Goal: Task Accomplishment & Management: Manage account settings

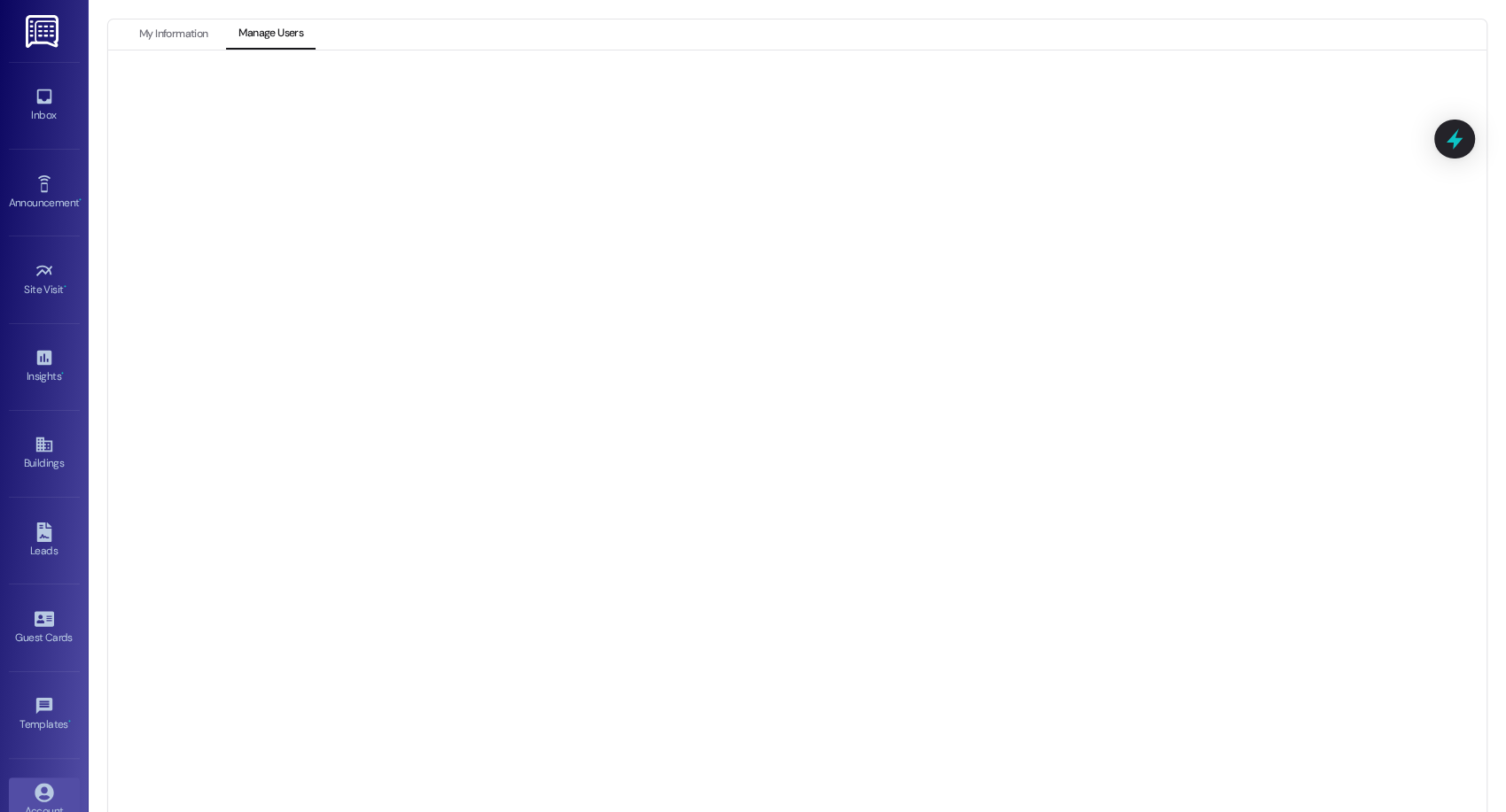
scroll to position [109, 0]
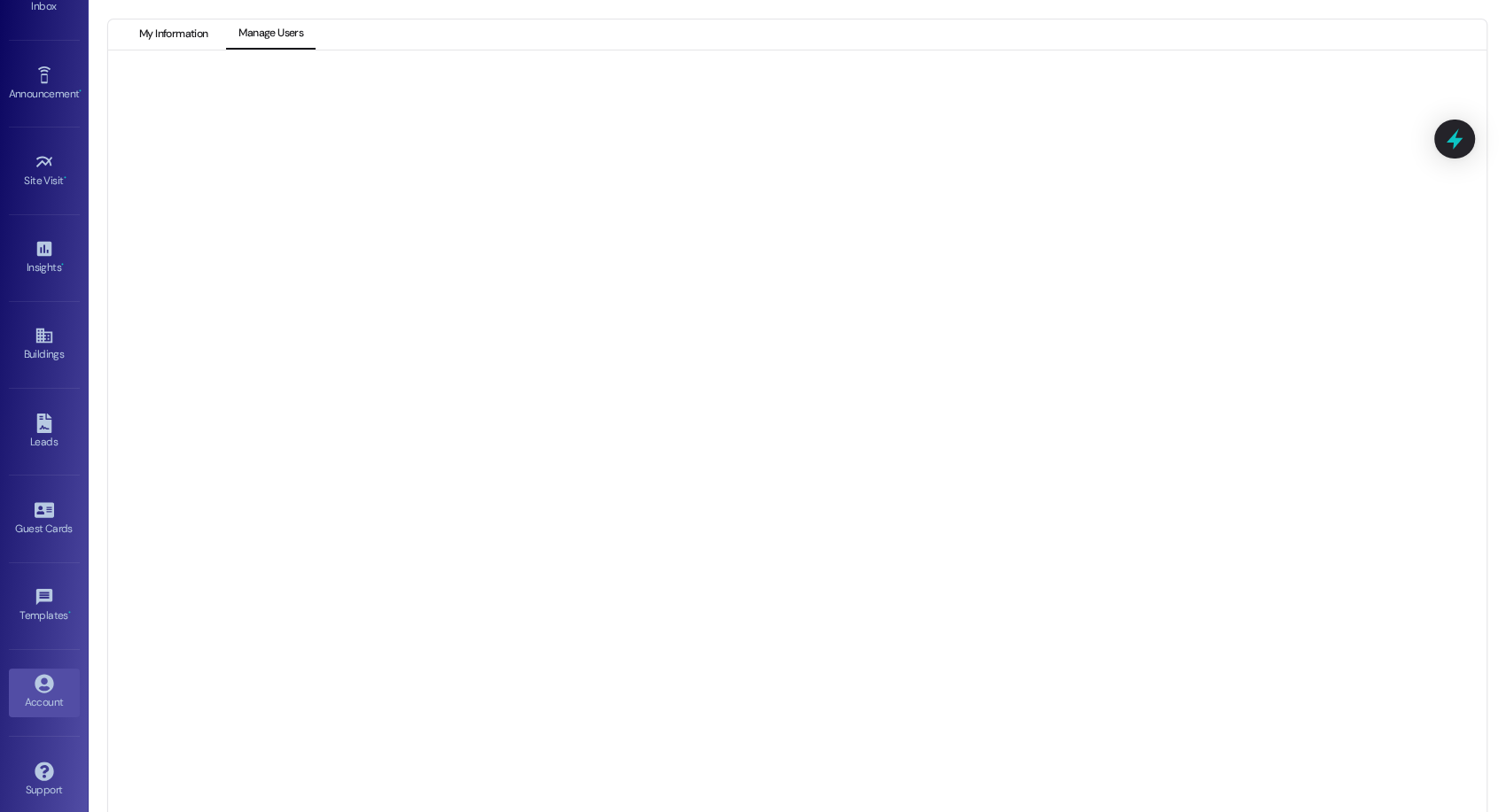
click at [165, 35] on button "My Information" at bounding box center [173, 34] width 93 height 30
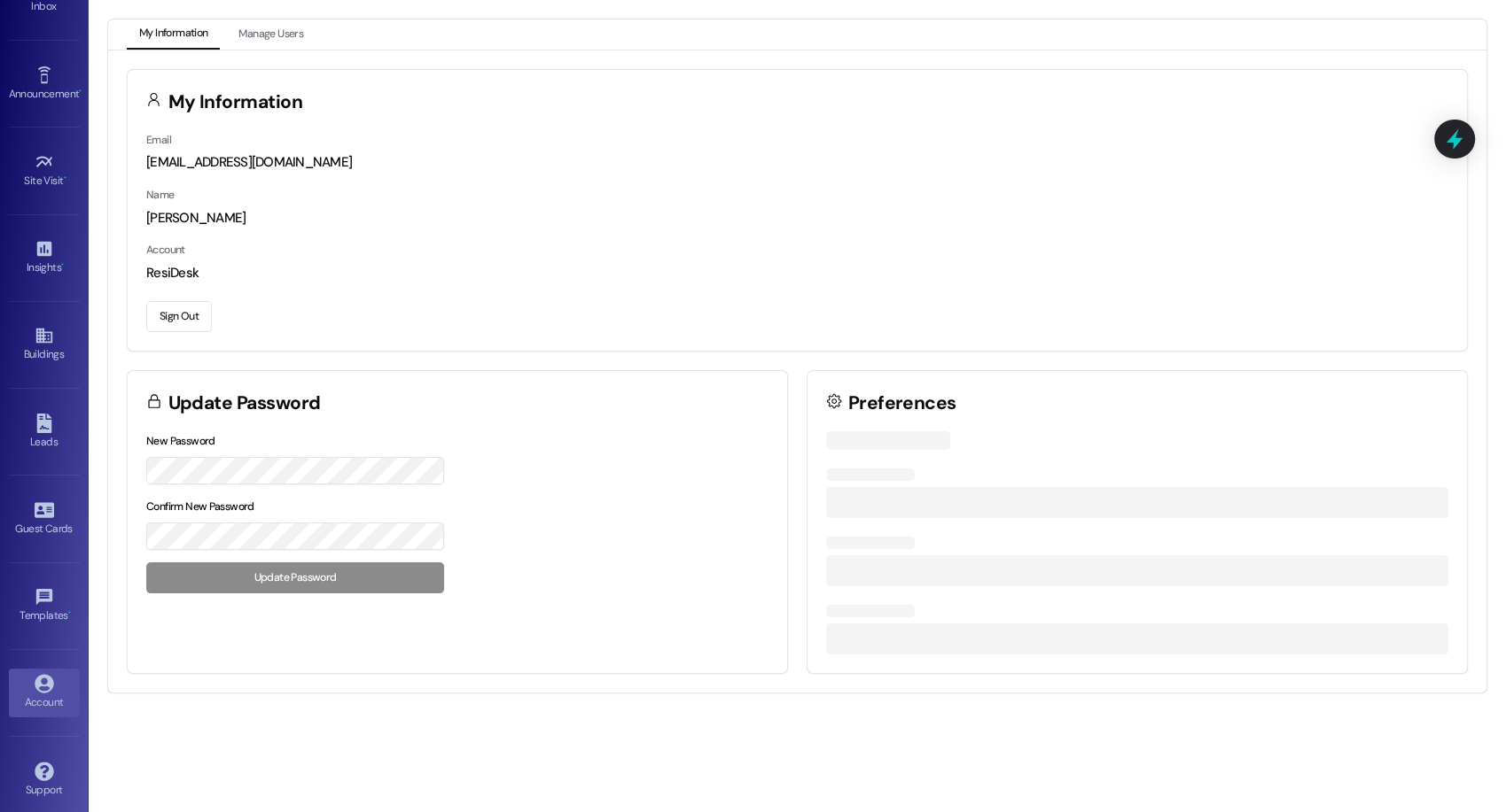
click at [185, 329] on button "Sign Out" at bounding box center [178, 316] width 66 height 31
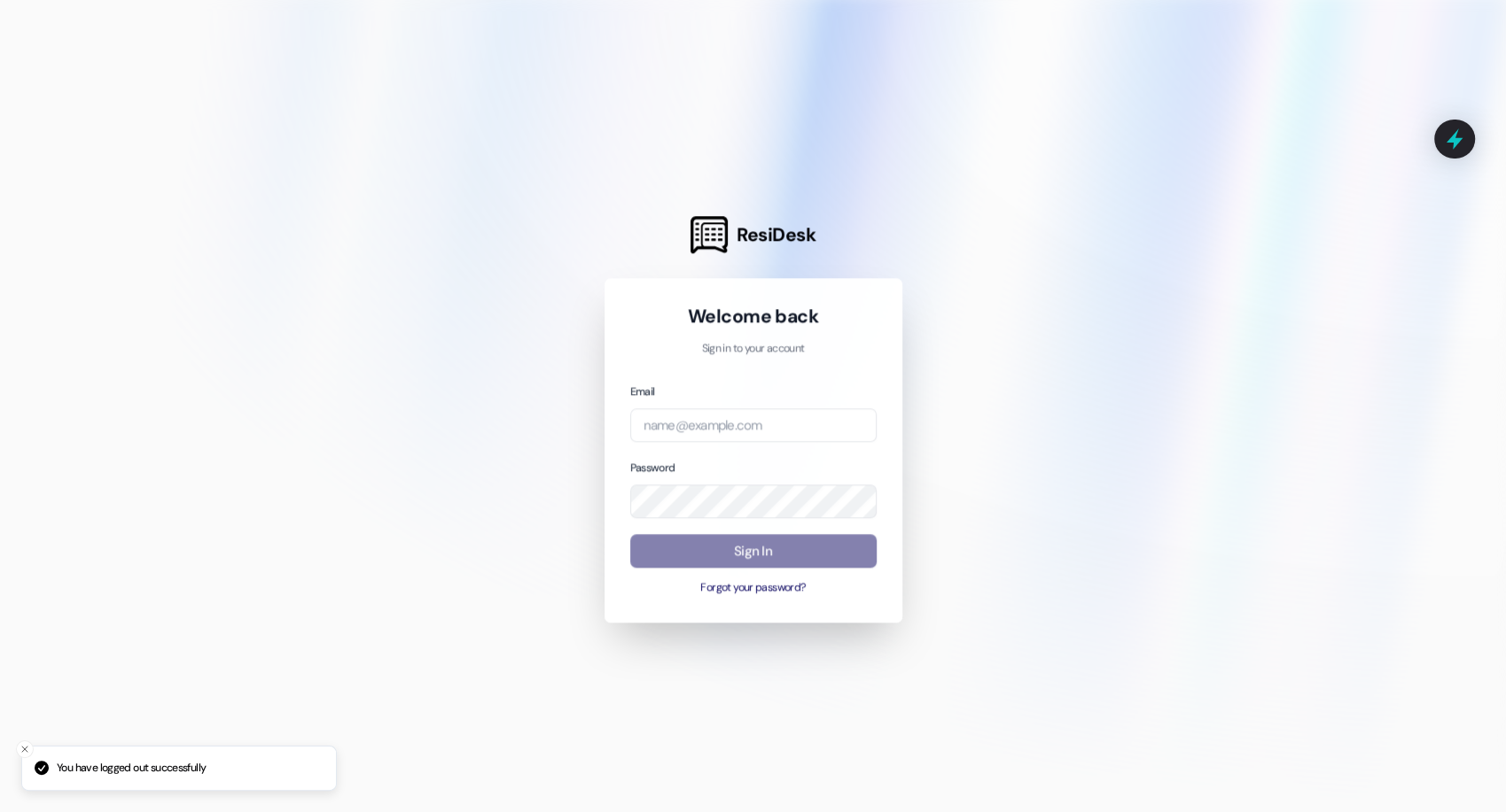
click at [188, 320] on div at bounding box center [753, 406] width 1506 height 812
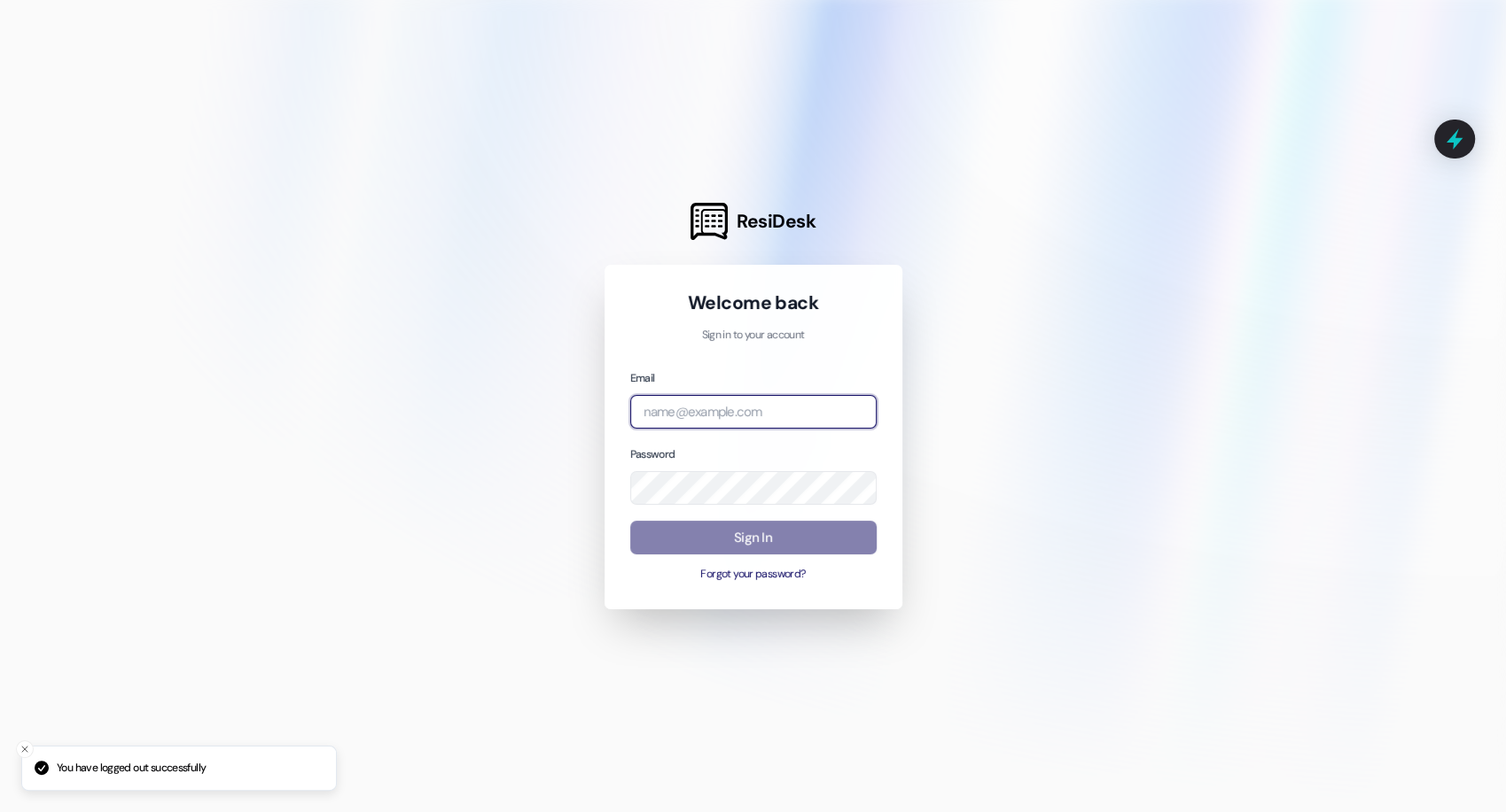
click at [831, 425] on input "email" at bounding box center [753, 412] width 246 height 34
click at [0, 811] on com-1password-button at bounding box center [0, 812] width 0 height 0
click at [718, 406] on input "van" at bounding box center [753, 412] width 246 height 34
type input "v"
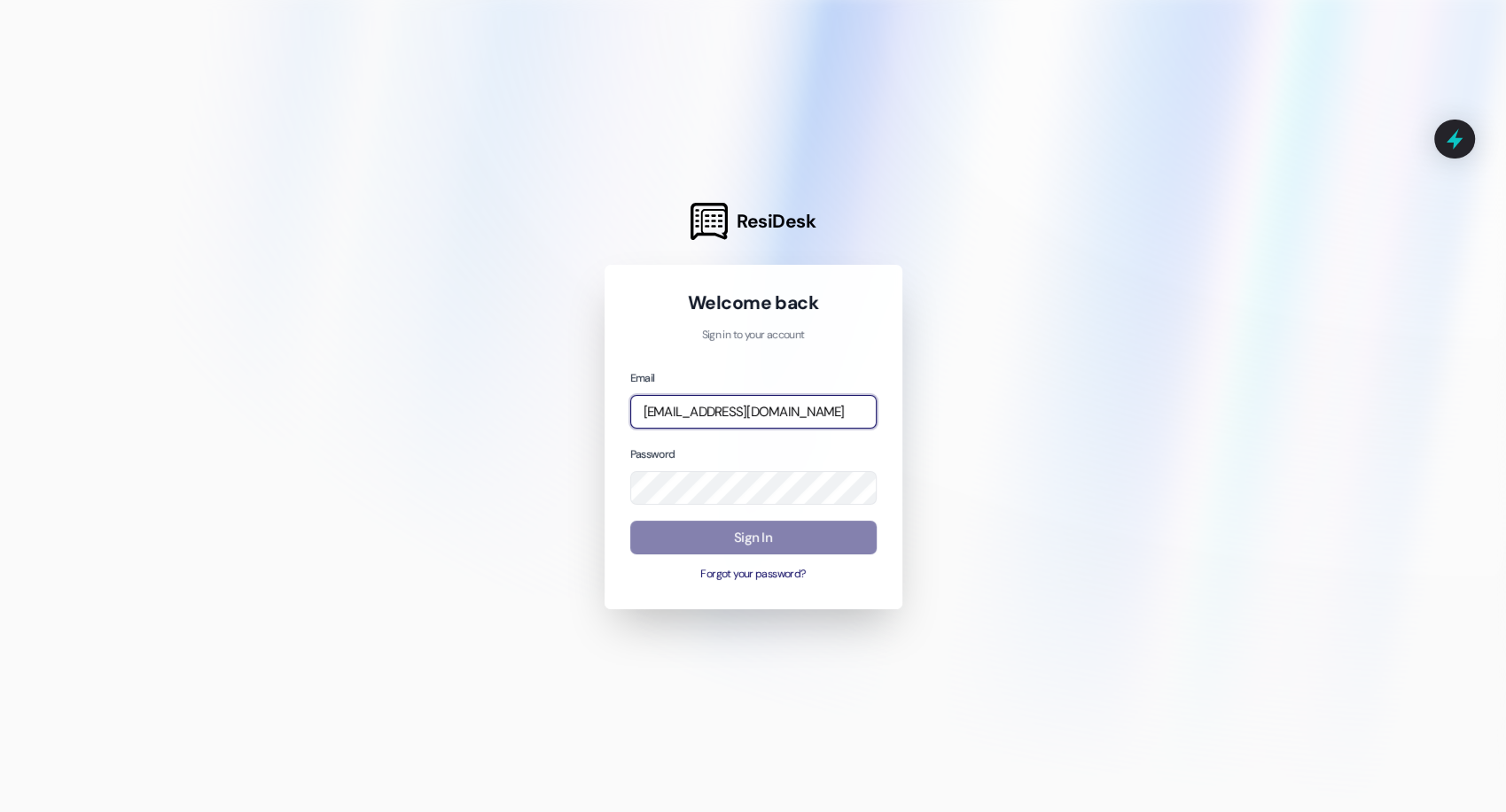
type input "[EMAIL_ADDRESS][DOMAIN_NAME]"
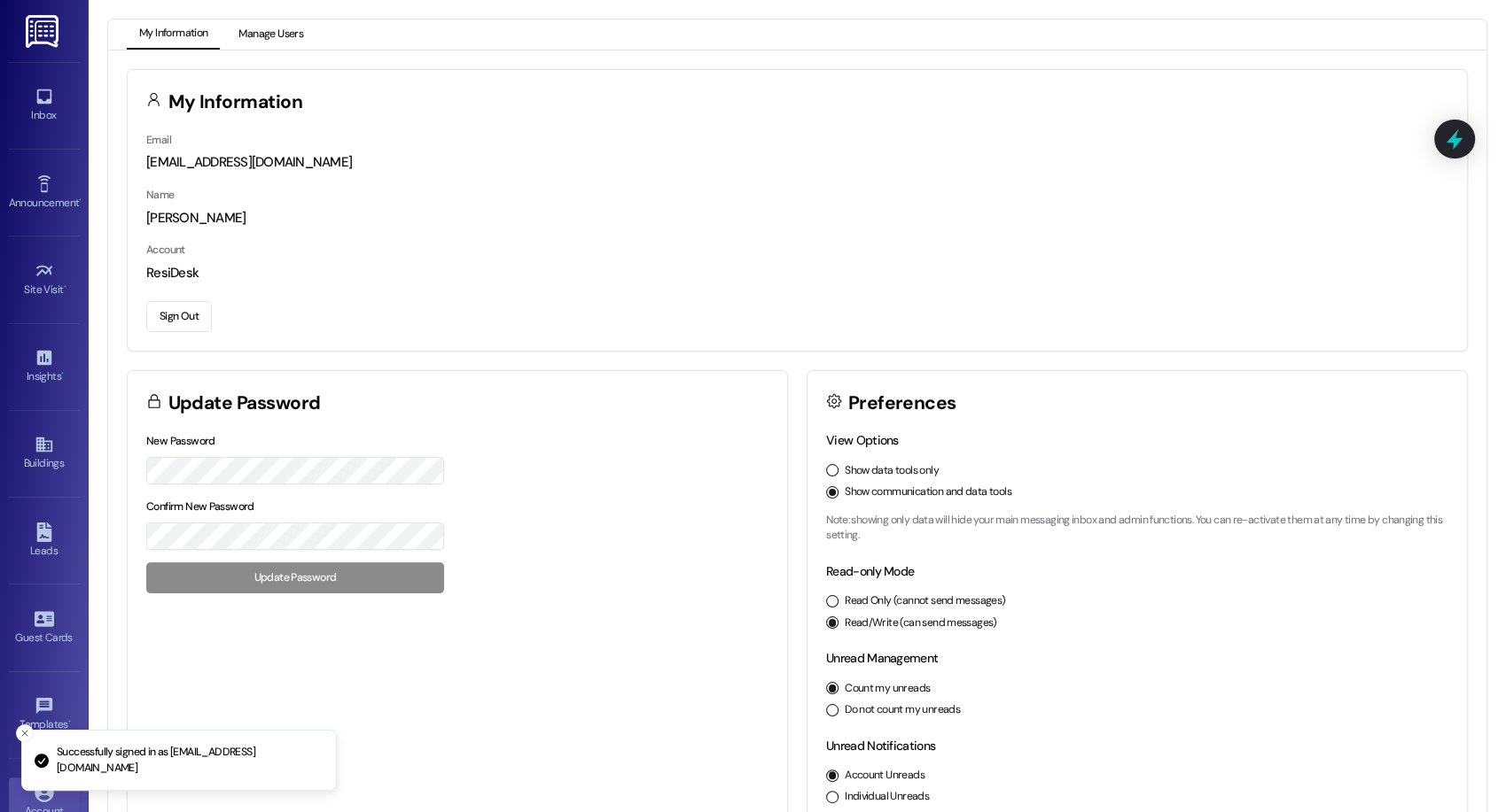
click at [247, 28] on button "Manage Users" at bounding box center [270, 34] width 89 height 30
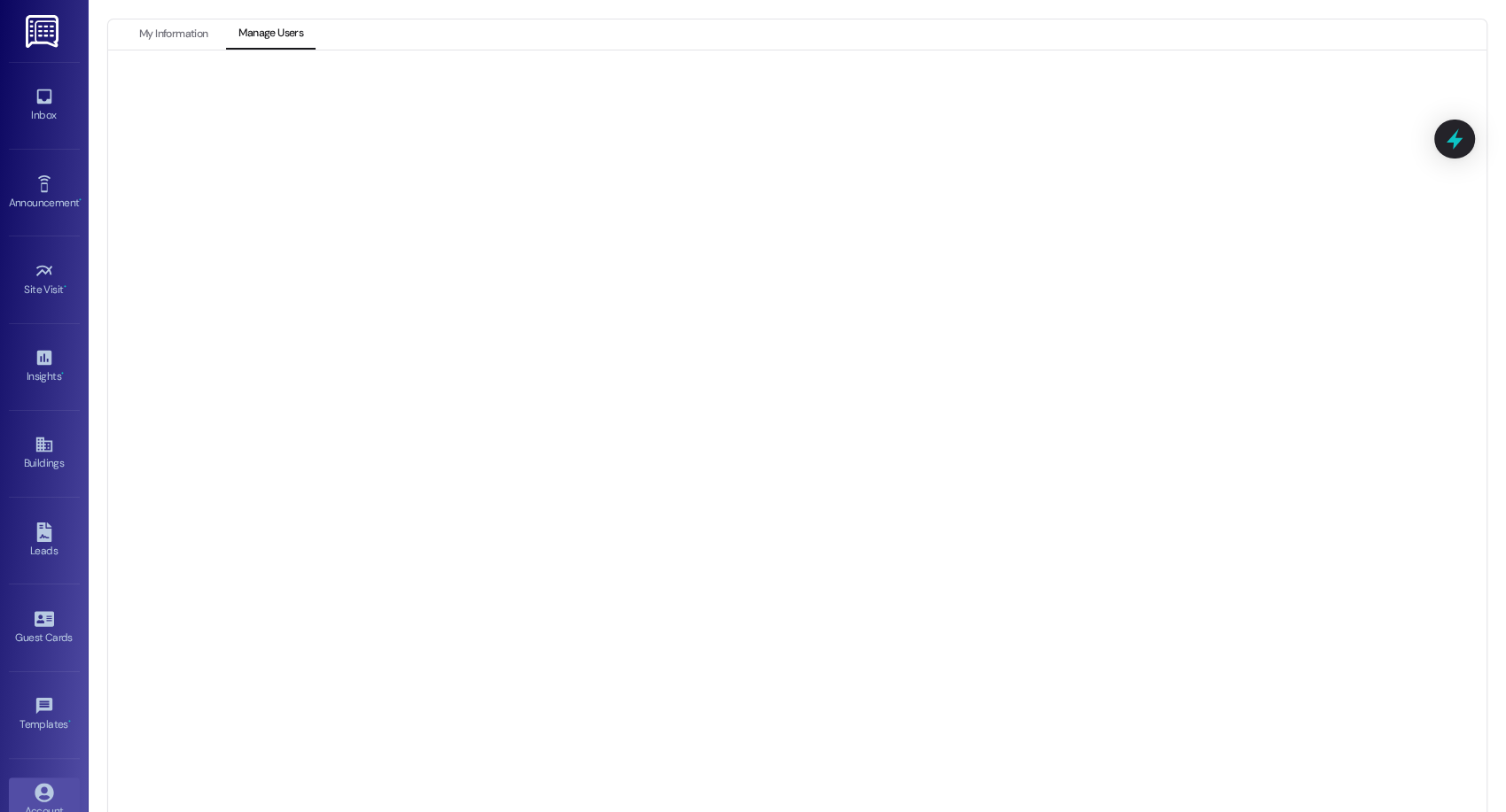
scroll to position [23, 0]
click at [178, 10] on button "My Information" at bounding box center [173, 11] width 93 height 30
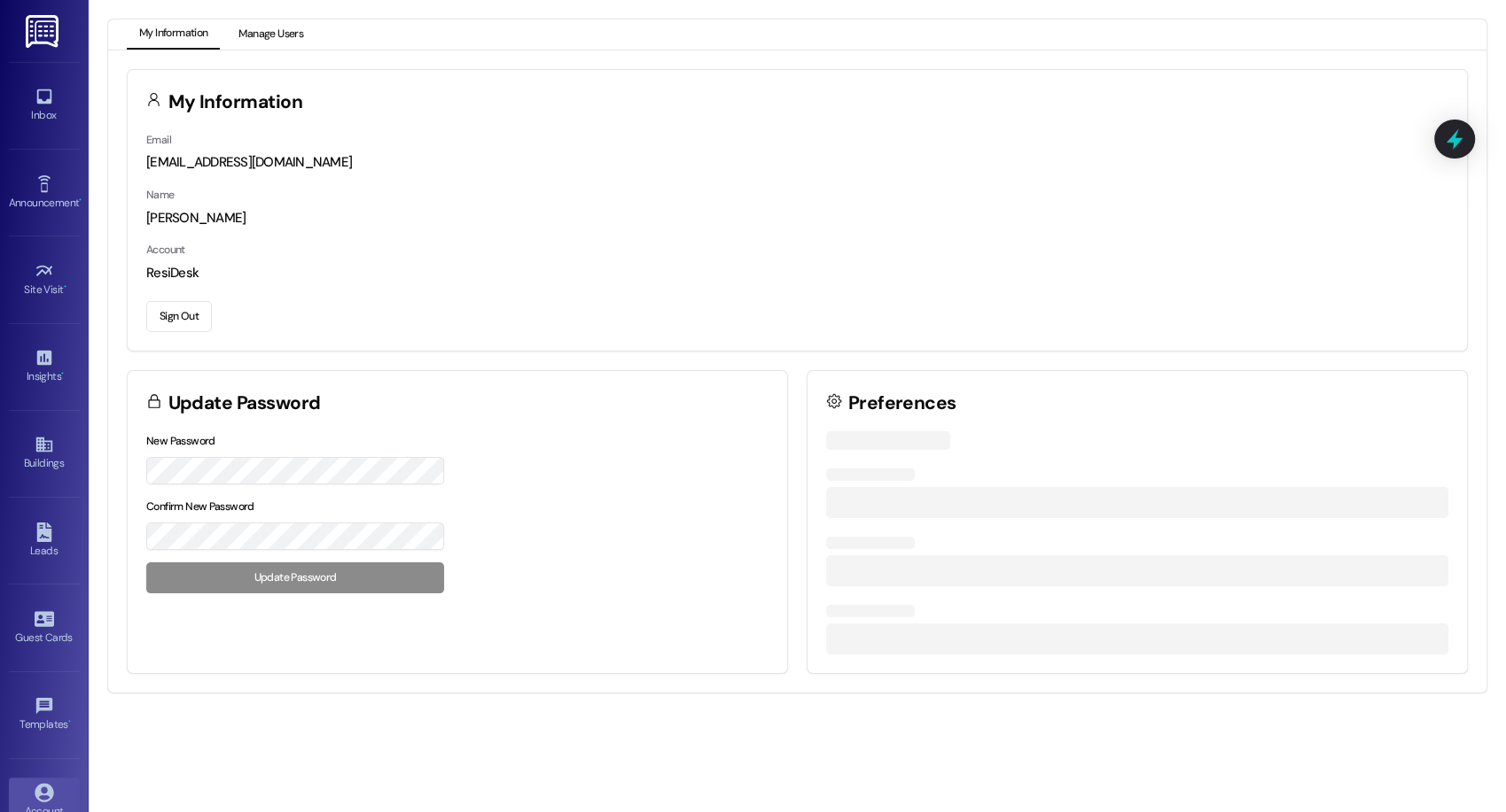
click at [261, 20] on button "Manage Users" at bounding box center [270, 34] width 89 height 30
